Goal: Information Seeking & Learning: Learn about a topic

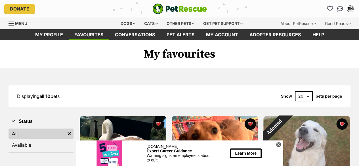
click at [129, 23] on div "Dogs" at bounding box center [128, 23] width 23 height 11
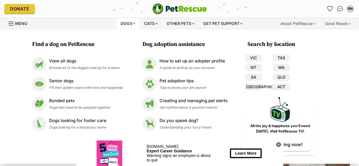
click at [76, 64] on div "View all dogs Browse all of the doggos looking for a home" at bounding box center [84, 64] width 70 height 12
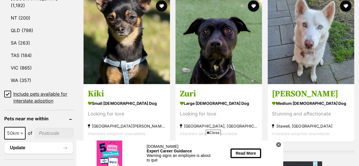
click at [28, 62] on link "VIC (865)" at bounding box center [39, 68] width 70 height 12
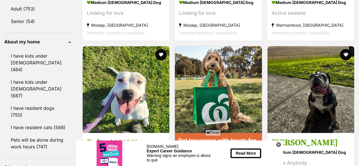
scroll to position [651, 0]
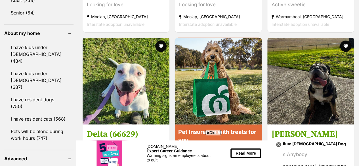
click at [54, 113] on link "I have resident cats (568)" at bounding box center [38, 119] width 69 height 12
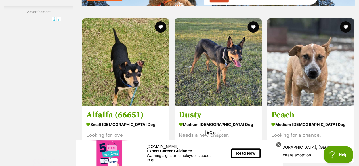
click at [107, 109] on h3 "Alfalfa (66651)" at bounding box center [125, 114] width 79 height 11
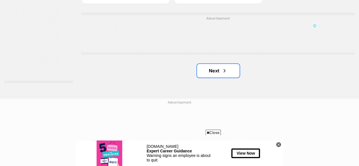
click at [209, 64] on link "Next" at bounding box center [218, 71] width 43 height 14
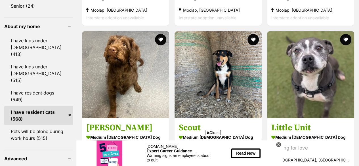
scroll to position [674, 0]
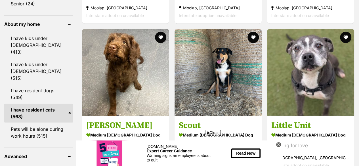
click at [107, 120] on h3 "[PERSON_NAME]" at bounding box center [125, 125] width 79 height 11
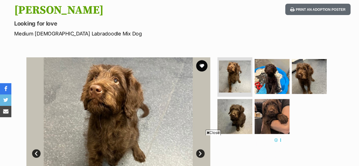
scroll to position [70, 0]
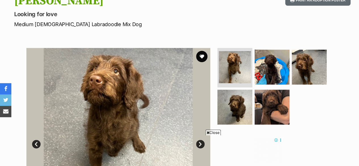
click at [265, 68] on img at bounding box center [271, 67] width 35 height 35
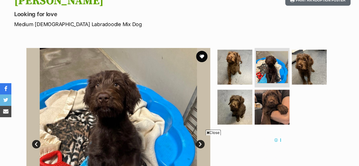
click at [303, 68] on img at bounding box center [309, 67] width 35 height 35
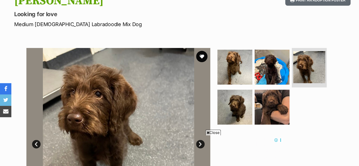
scroll to position [0, 0]
click at [248, 98] on img at bounding box center [234, 107] width 35 height 35
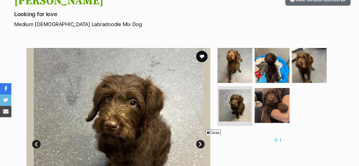
click at [293, 92] on ul at bounding box center [274, 88] width 116 height 81
click at [280, 96] on img at bounding box center [271, 105] width 35 height 35
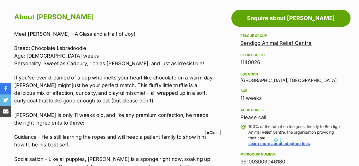
scroll to position [312, 0]
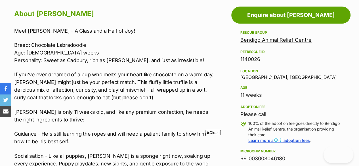
drag, startPoint x: 363, startPoint y: 28, endPoint x: 362, endPoint y: 57, distance: 28.7
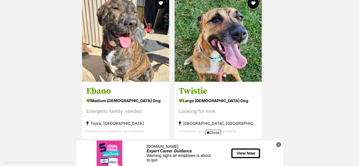
scroll to position [1327, 0]
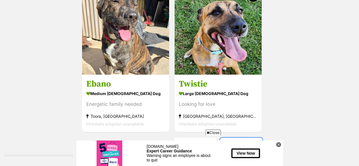
click at [248, 141] on span "Next page" at bounding box center [247, 144] width 6 height 7
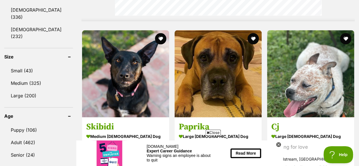
click at [30, 64] on link "Small (43)" at bounding box center [38, 70] width 69 height 12
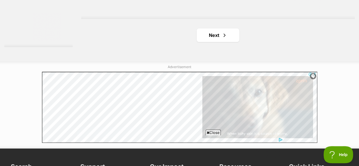
scroll to position [1402, 0]
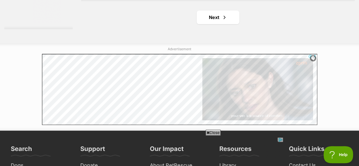
drag, startPoint x: 361, startPoint y: 16, endPoint x: 357, endPoint y: 140, distance: 124.3
